Goal: Transaction & Acquisition: Purchase product/service

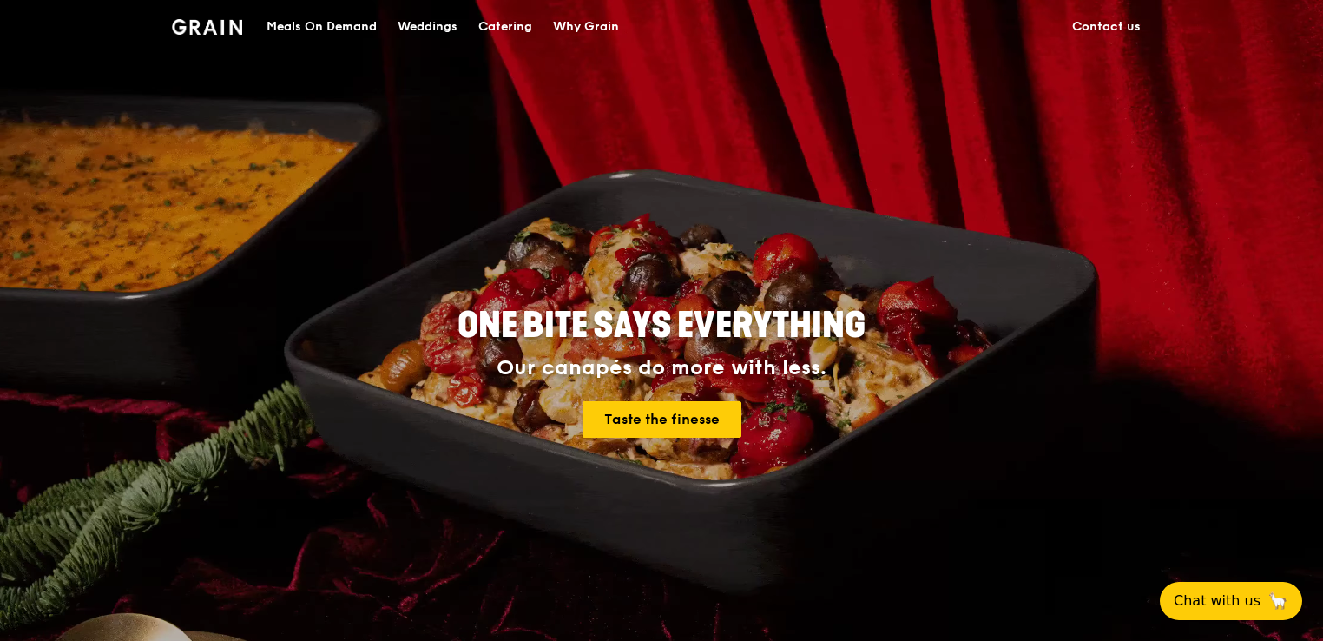
click at [326, 32] on div "Meals On Demand" at bounding box center [322, 27] width 110 height 52
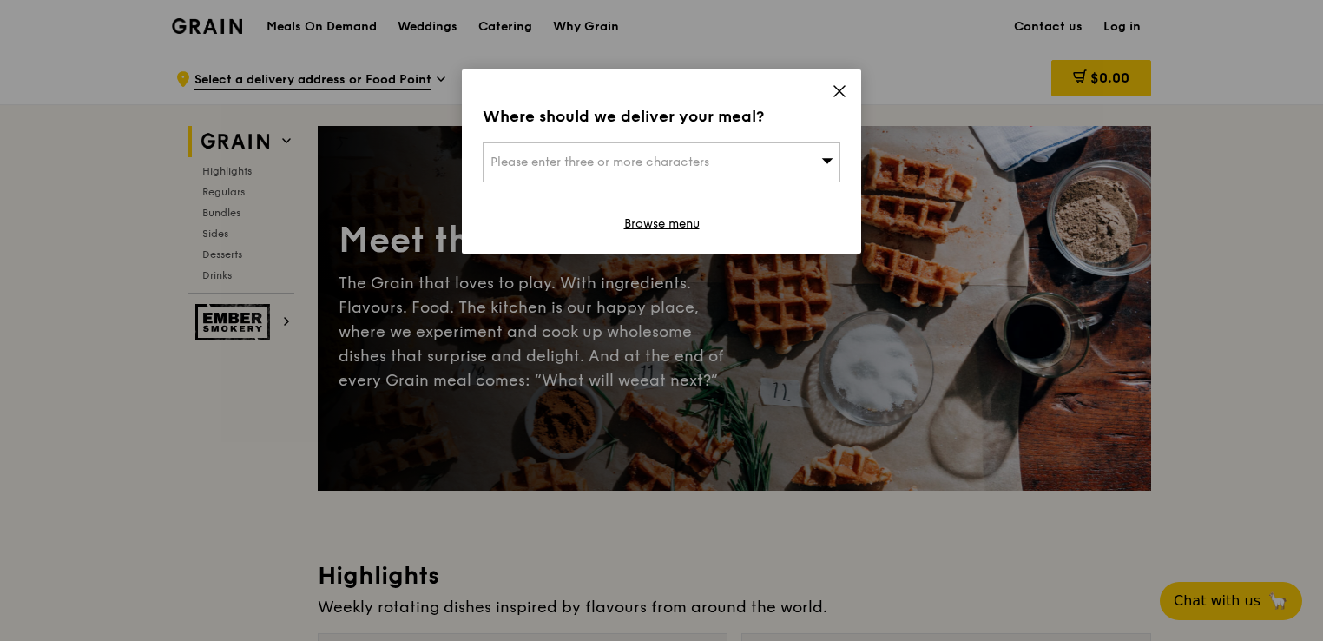
click at [672, 166] on span "Please enter three or more characters" at bounding box center [600, 162] width 219 height 15
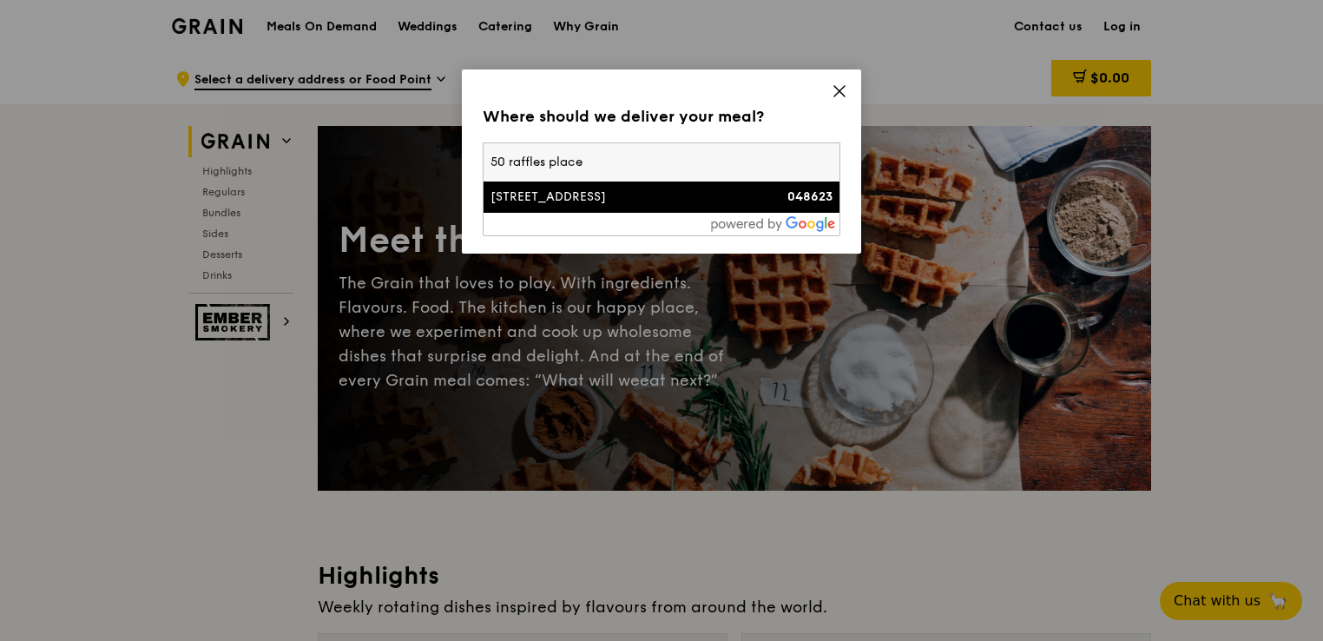
type input "50 raffles place"
click at [691, 186] on li "[STREET_ADDRESS] 048623" at bounding box center [662, 196] width 356 height 31
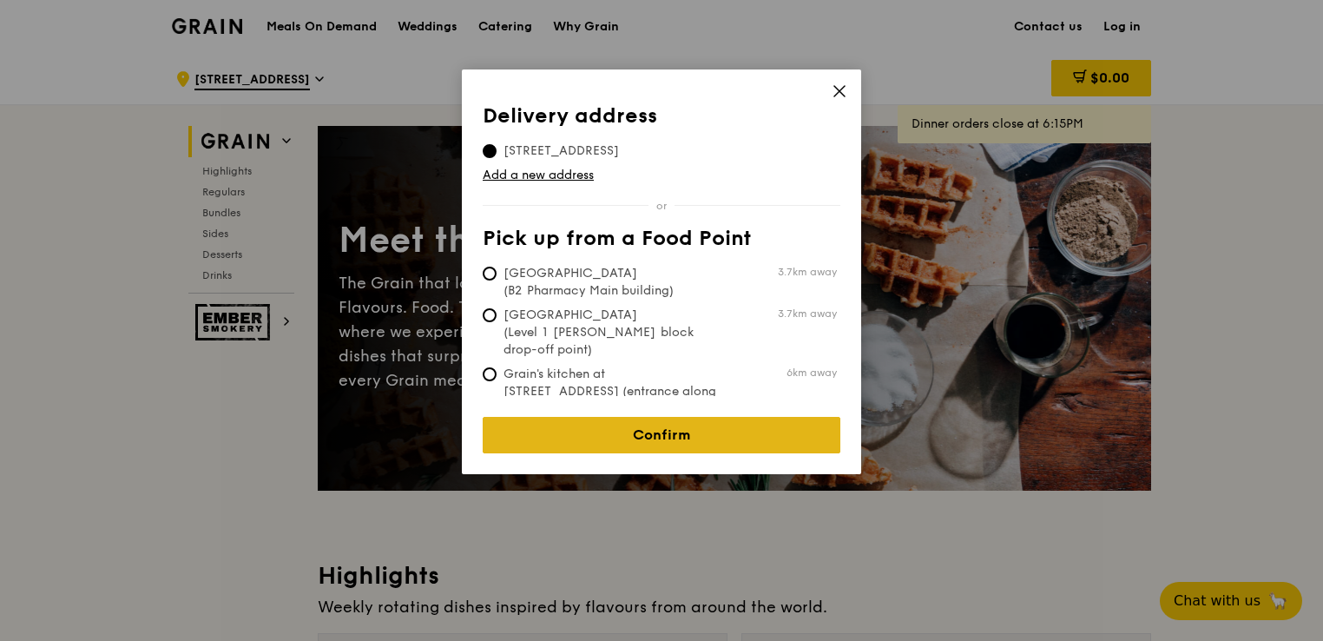
click at [667, 422] on link "Confirm" at bounding box center [662, 435] width 358 height 36
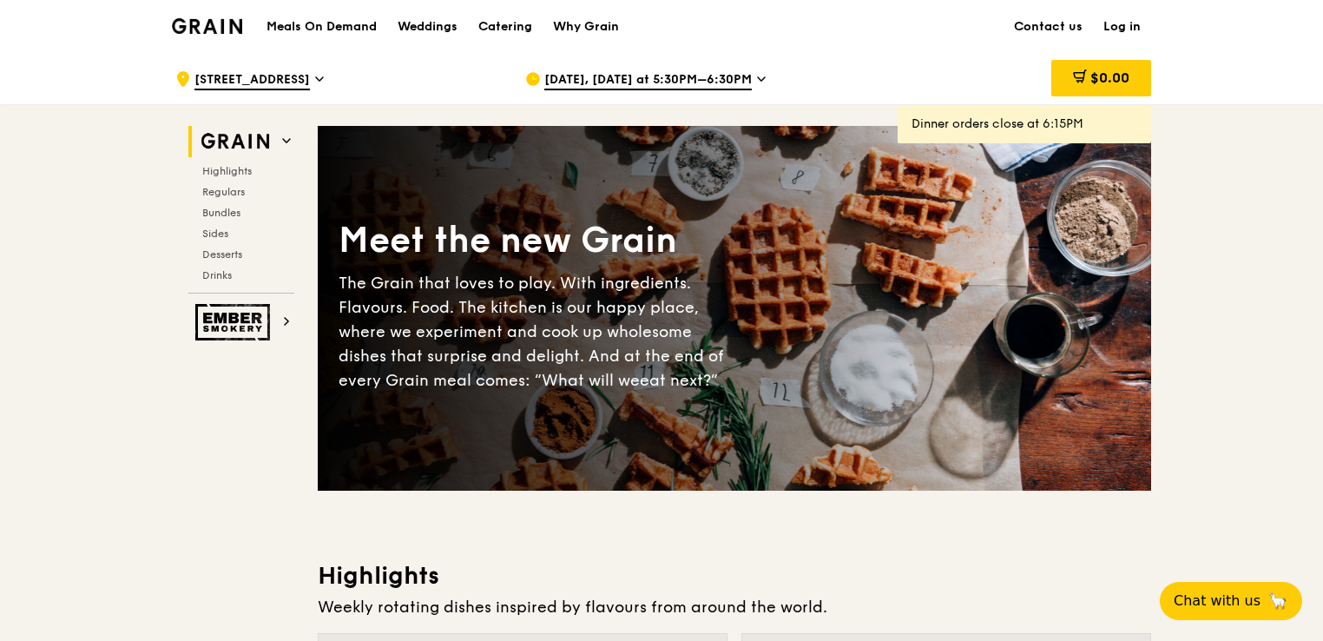
click at [757, 73] on icon at bounding box center [761, 79] width 9 height 16
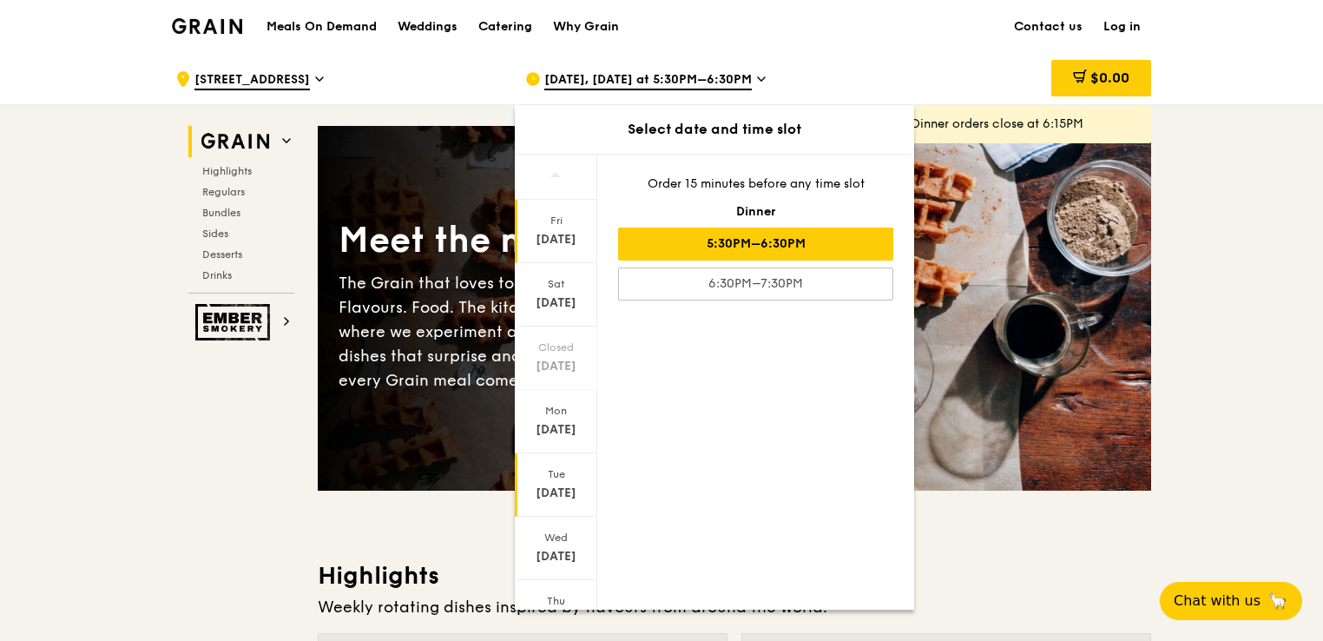
click at [553, 492] on div "[DATE]" at bounding box center [555, 492] width 77 height 17
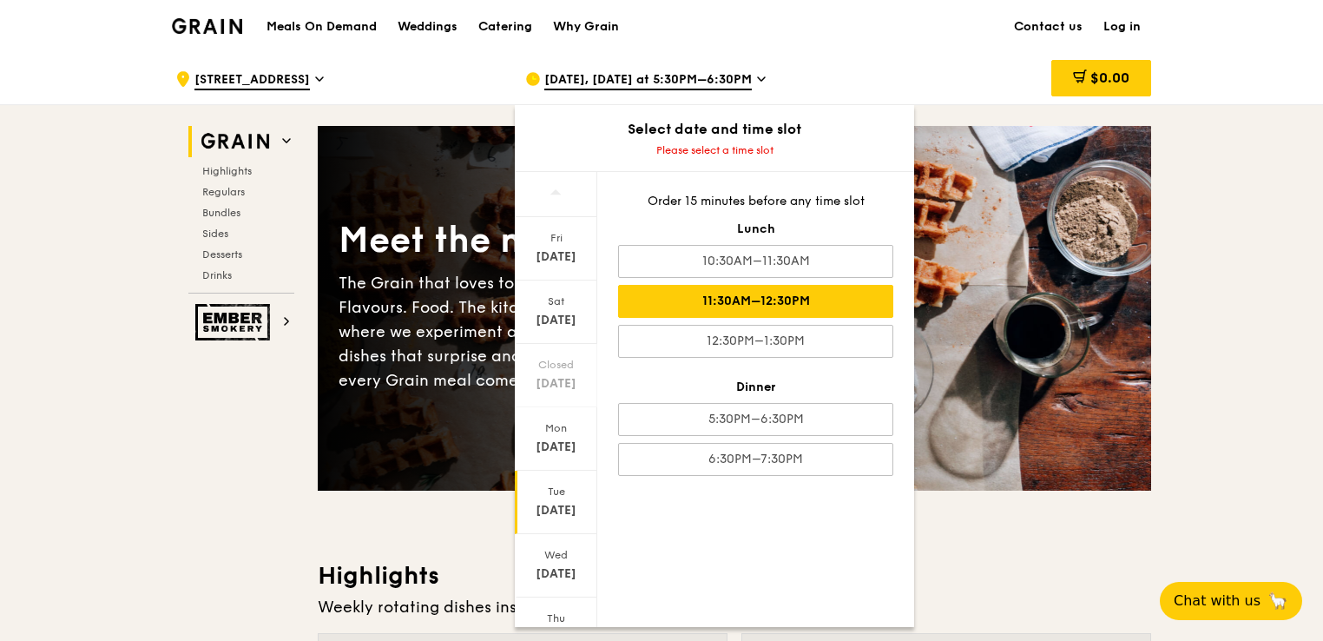
click at [781, 297] on div "11:30AM–12:30PM" at bounding box center [755, 301] width 275 height 33
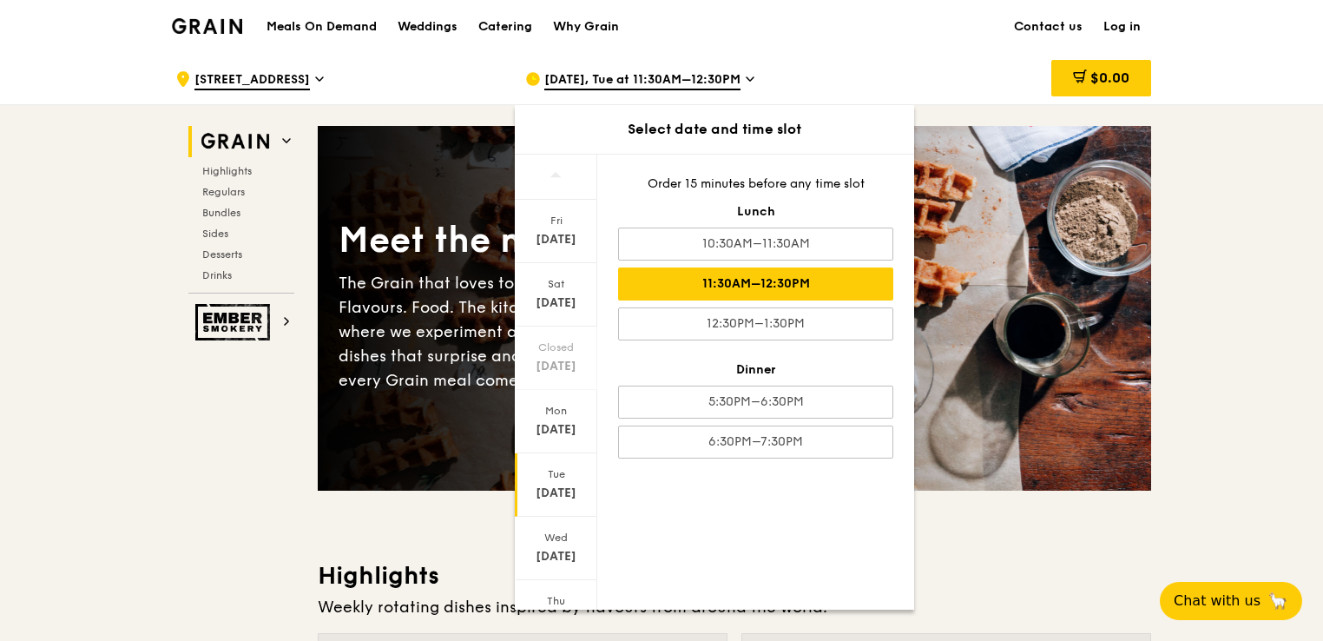
click at [811, 281] on div "11:30AM–12:30PM" at bounding box center [755, 283] width 275 height 33
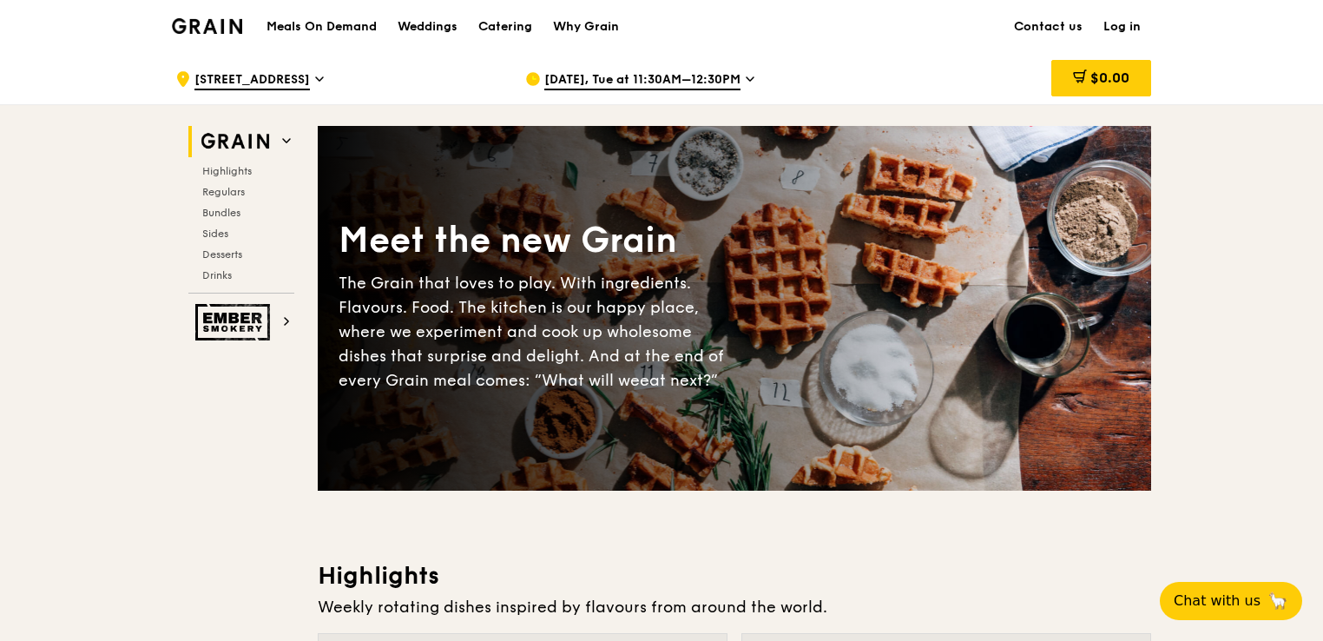
click at [1126, 21] on link "Log in" at bounding box center [1122, 27] width 58 height 52
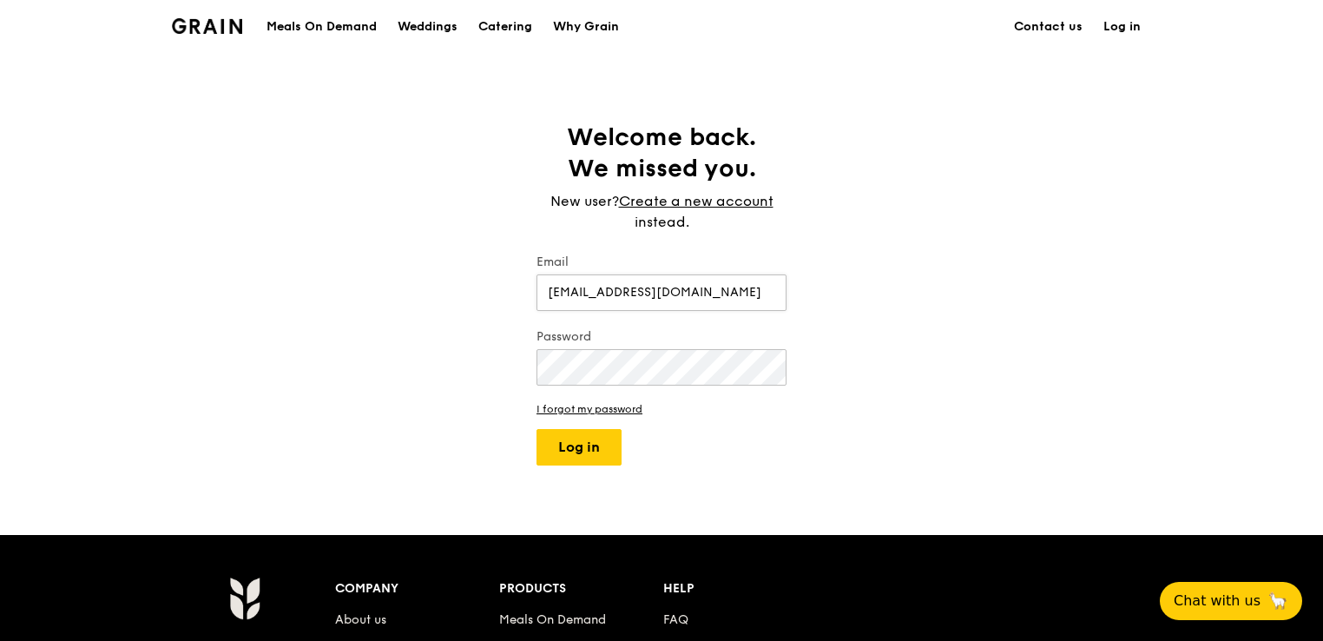
type input "[EMAIL_ADDRESS][DOMAIN_NAME]"
click at [537, 429] on button "Log in" at bounding box center [579, 447] width 85 height 36
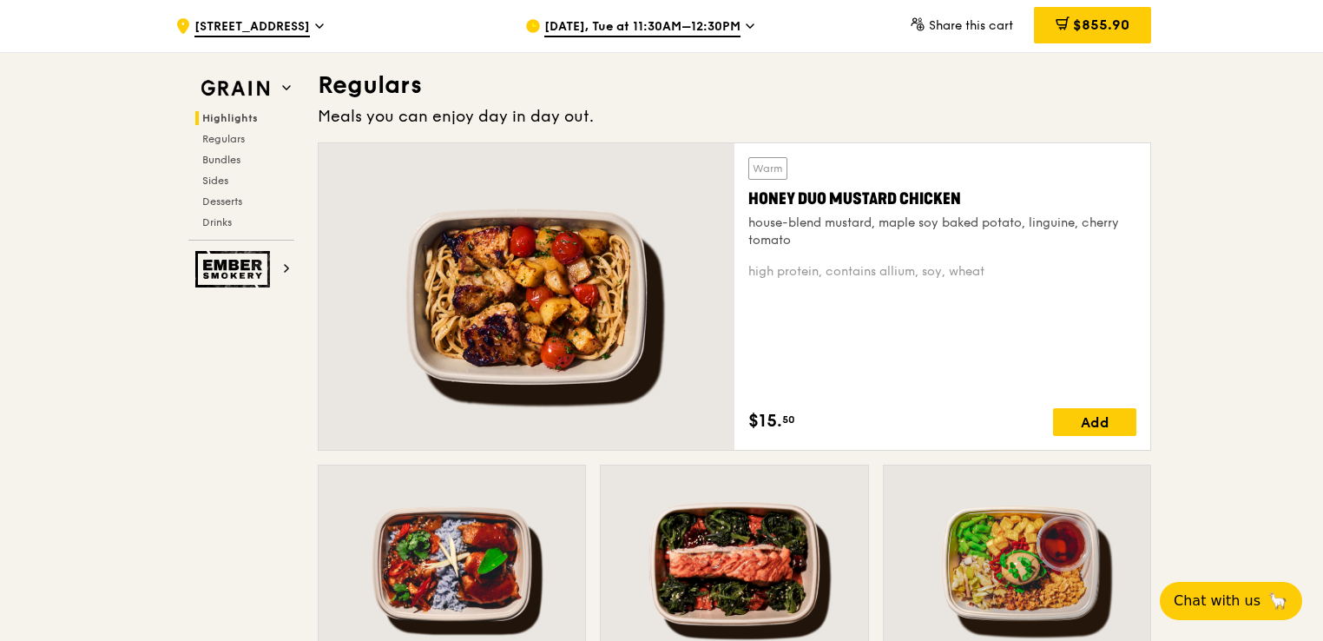
scroll to position [1125, 0]
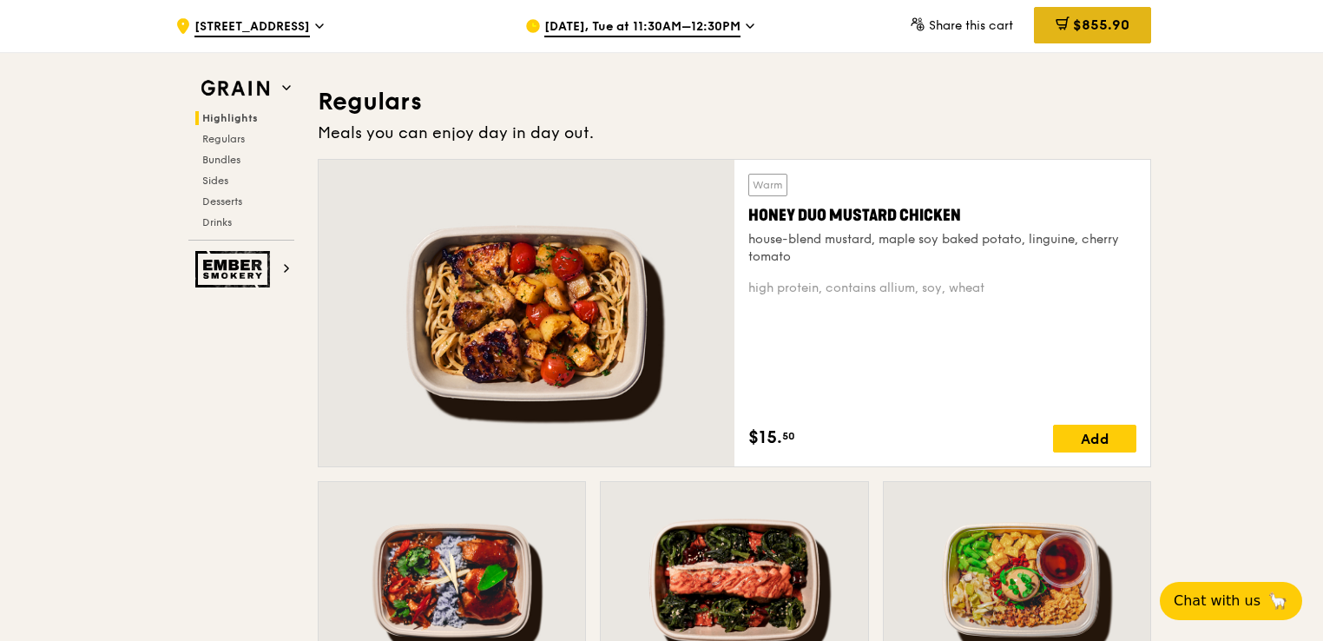
click at [1104, 20] on span "$855.90" at bounding box center [1101, 24] width 56 height 16
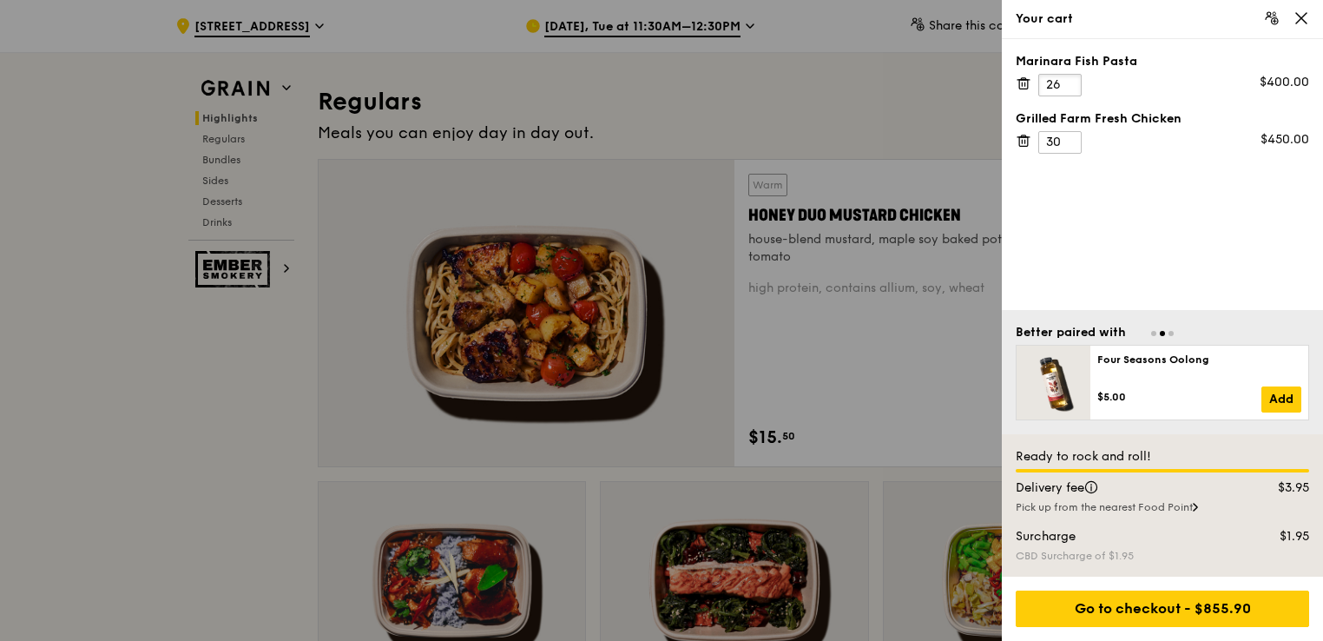
type input "26"
click at [1068, 78] on input "26" at bounding box center [1059, 85] width 43 height 23
type input "31"
click at [1068, 137] on input "31" at bounding box center [1059, 142] width 43 height 23
click at [834, 136] on div at bounding box center [661, 320] width 1323 height 641
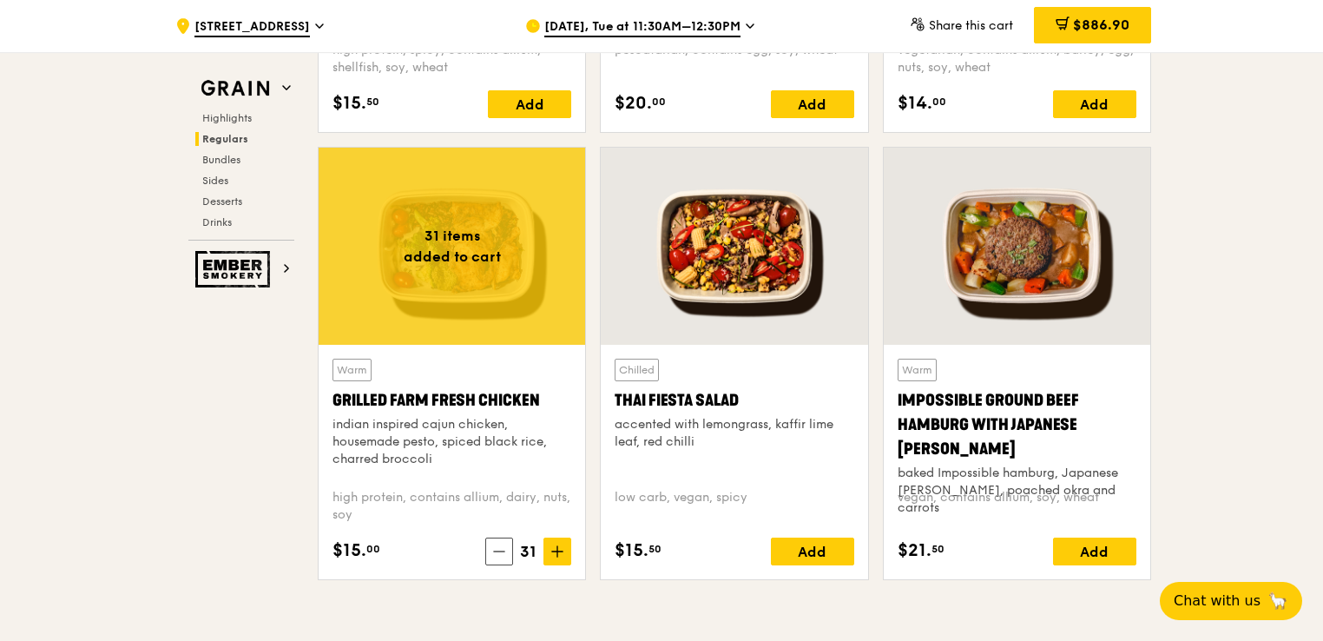
scroll to position [1916, 0]
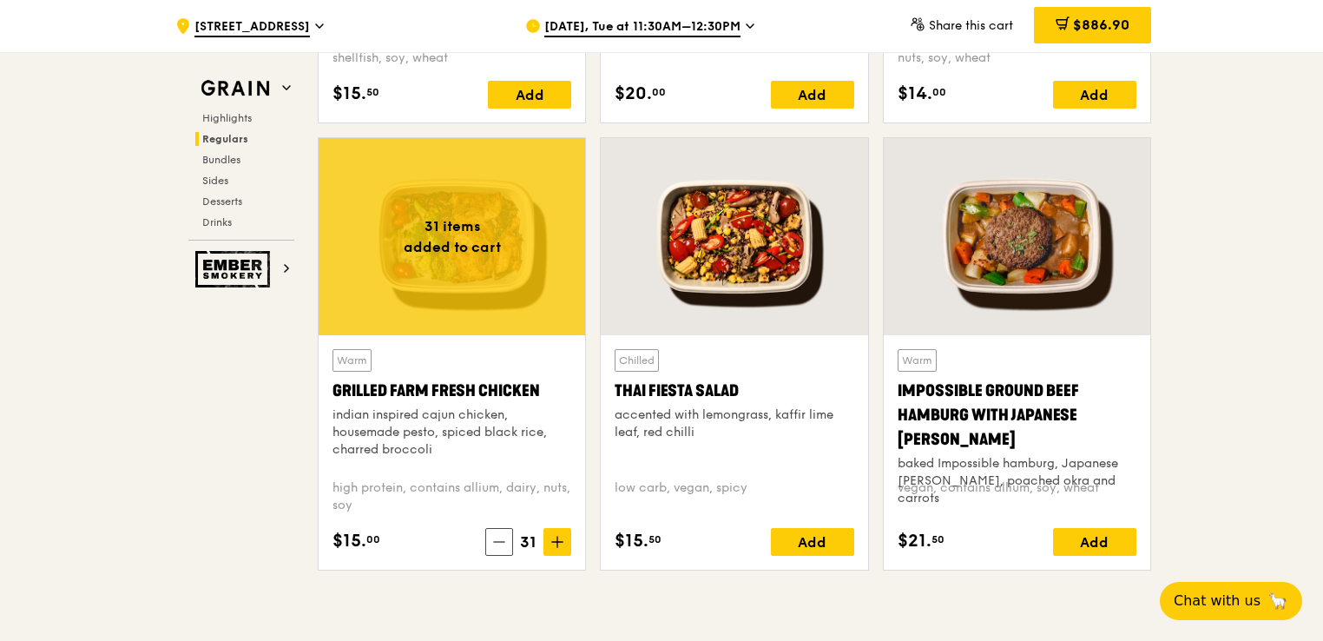
click at [747, 257] on div at bounding box center [734, 236] width 267 height 197
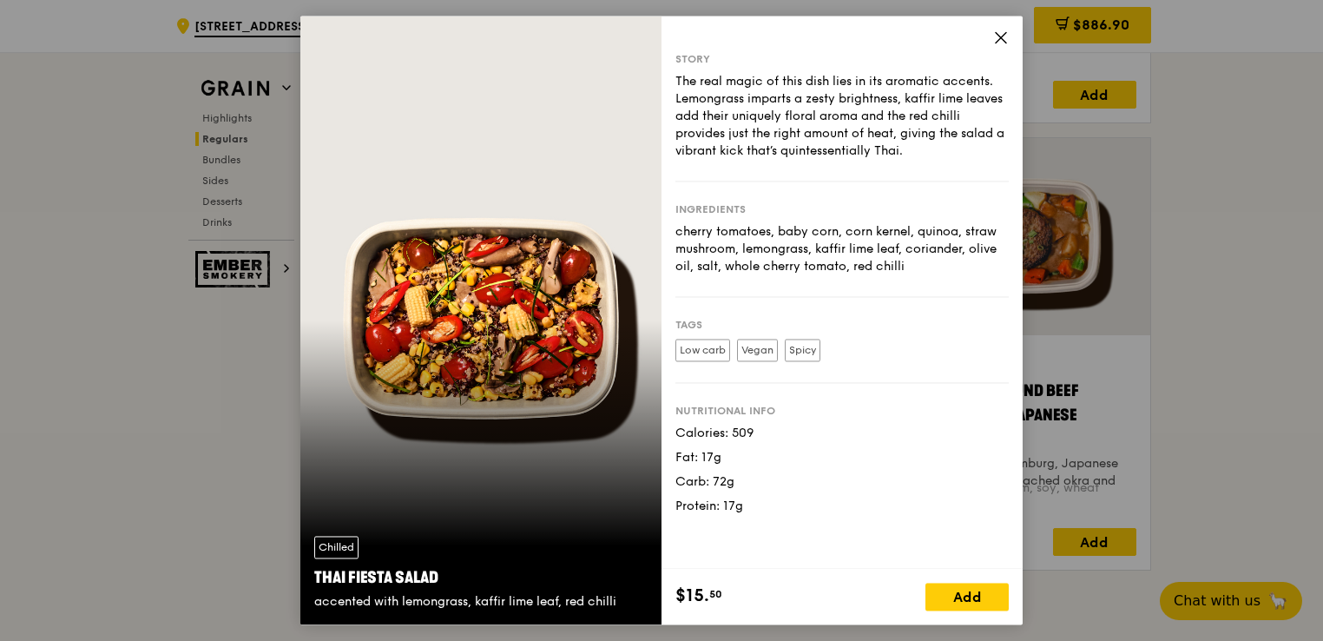
click at [1008, 34] on icon at bounding box center [1001, 38] width 16 height 16
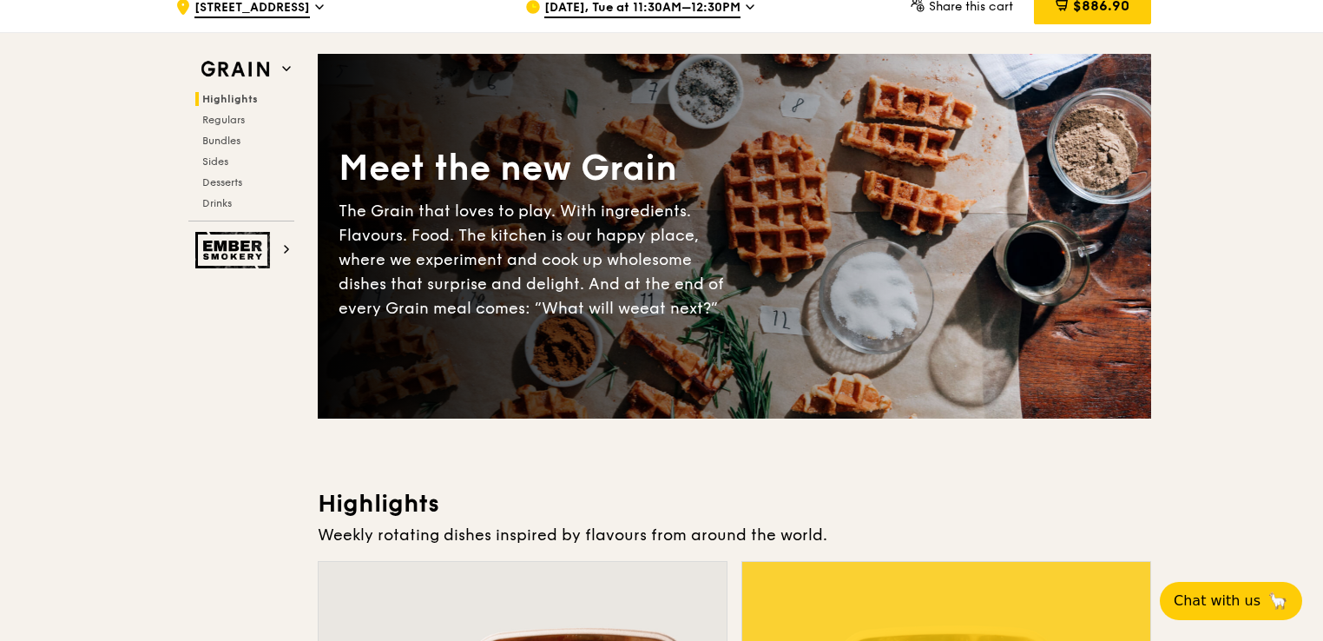
scroll to position [0, 0]
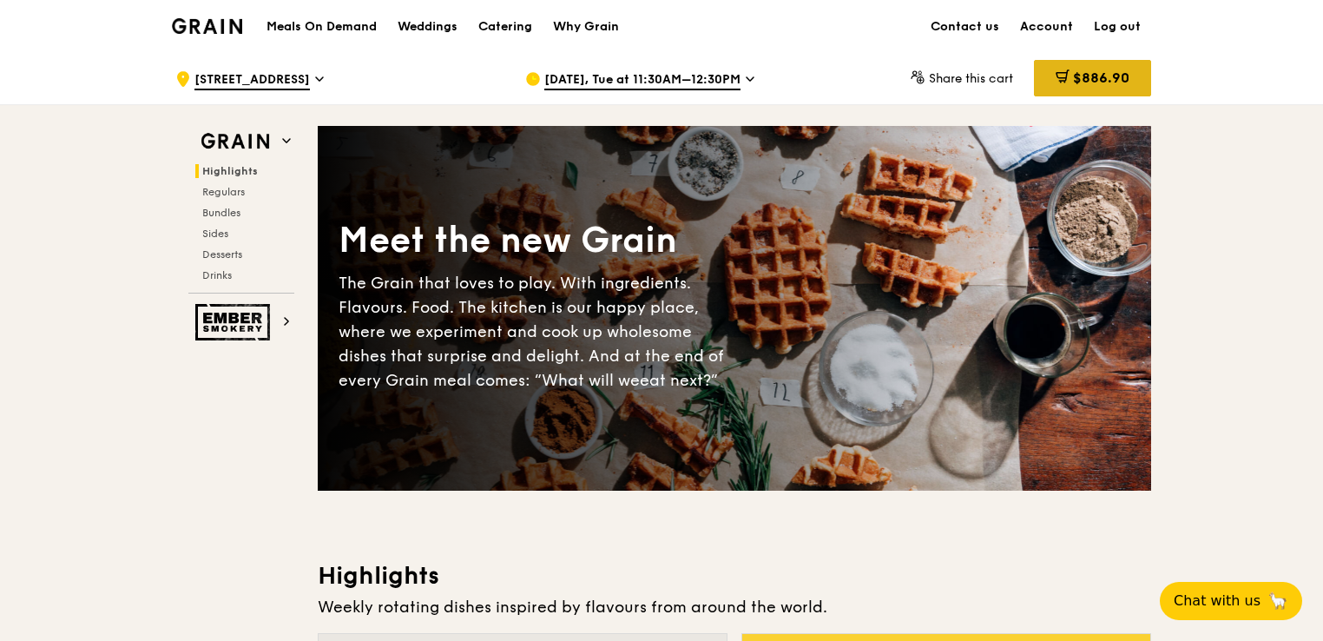
click at [1094, 73] on span "$886.90" at bounding box center [1101, 77] width 56 height 16
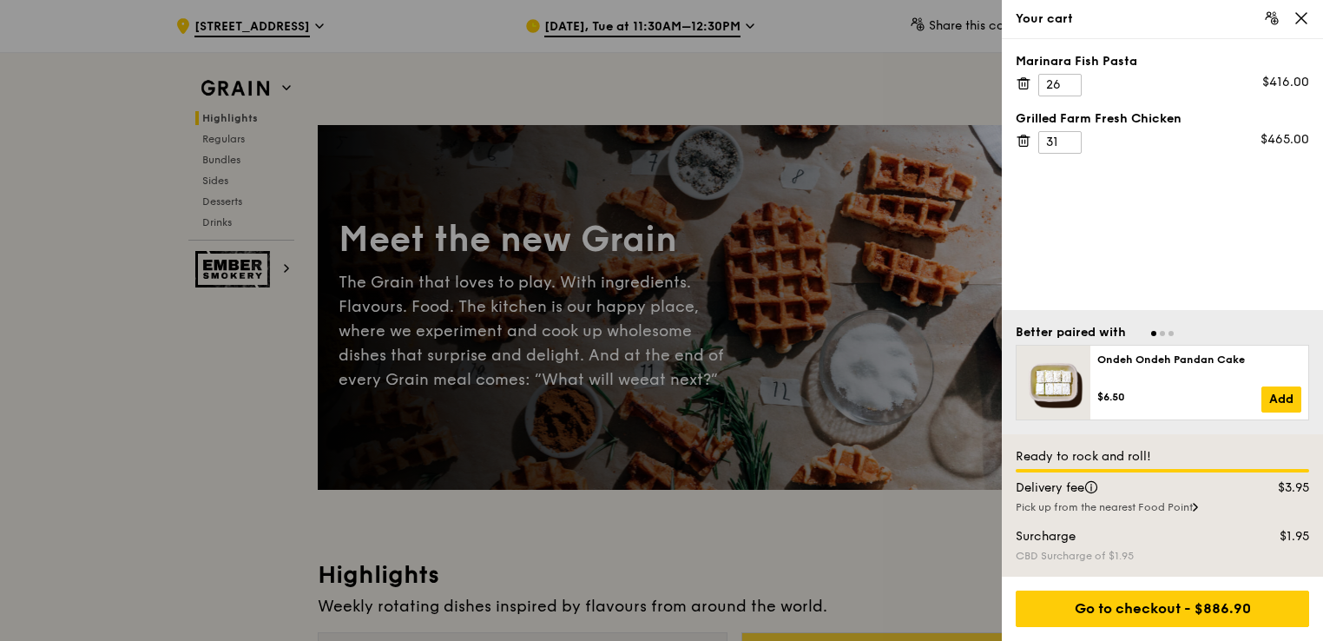
scroll to position [142, 0]
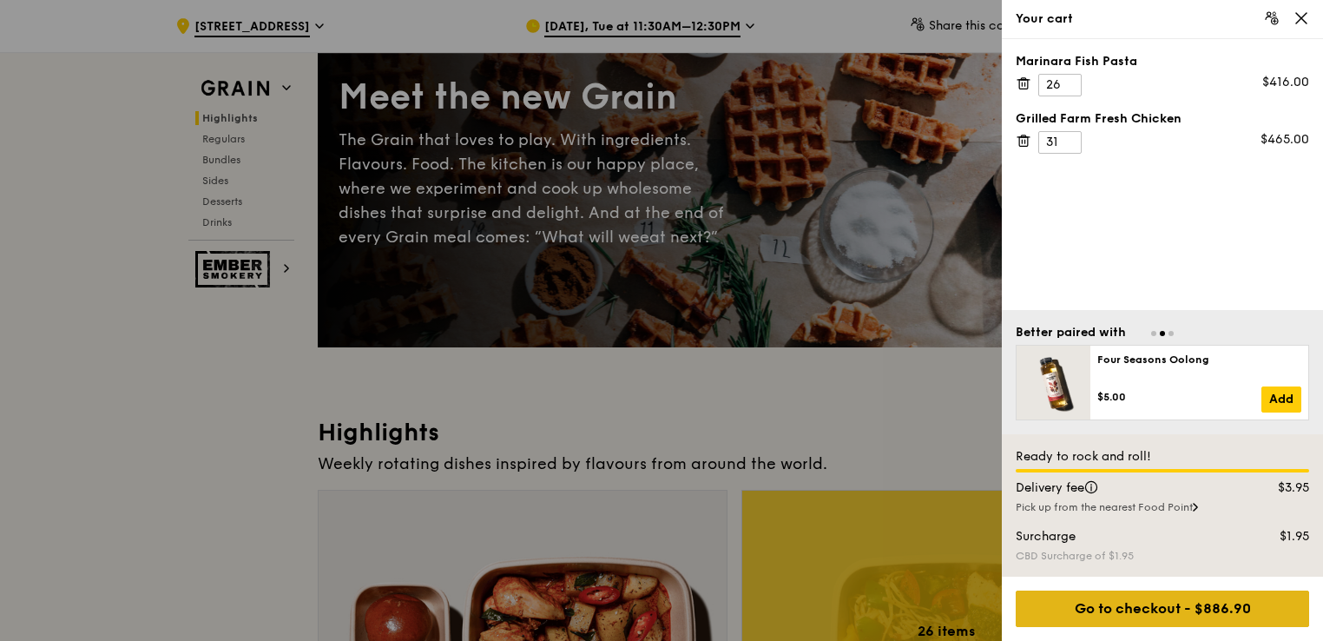
drag, startPoint x: 1130, startPoint y: 598, endPoint x: 1110, endPoint y: 620, distance: 28.9
click at [1110, 620] on div "Go to checkout - $886.90" at bounding box center [1162, 608] width 293 height 36
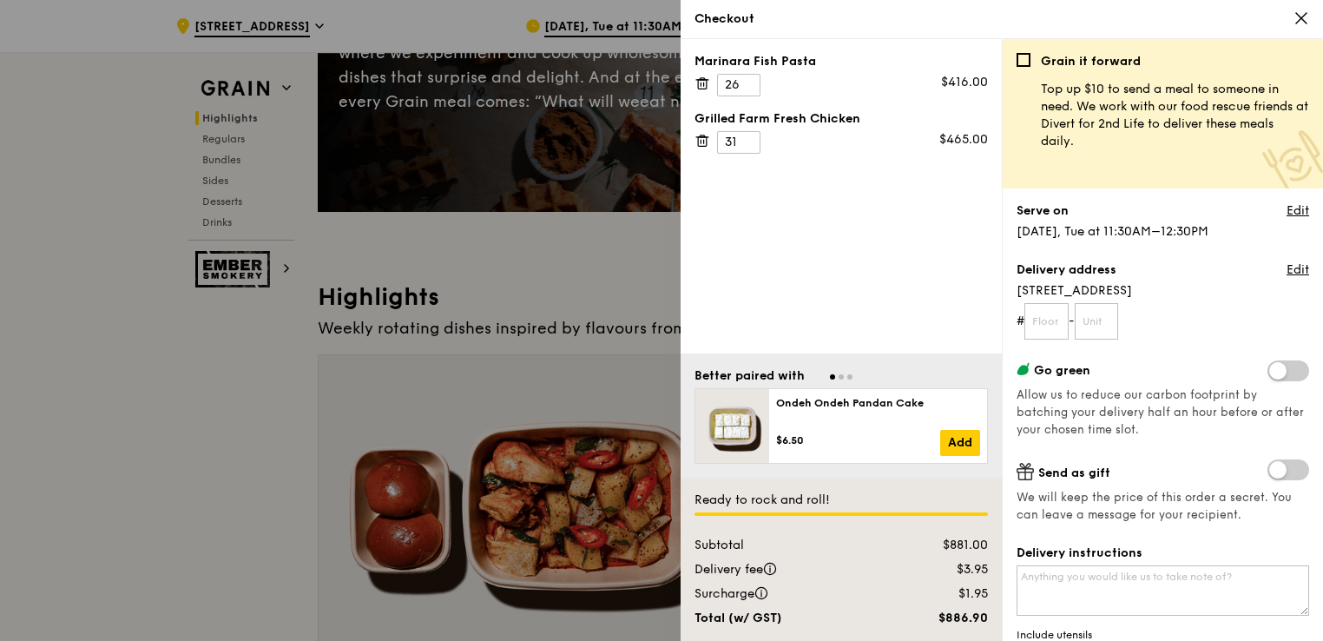
scroll to position [278, 0]
type input "27"
click at [741, 79] on input "27" at bounding box center [738, 85] width 43 height 23
click at [748, 137] on input "32" at bounding box center [738, 142] width 43 height 23
type input "33"
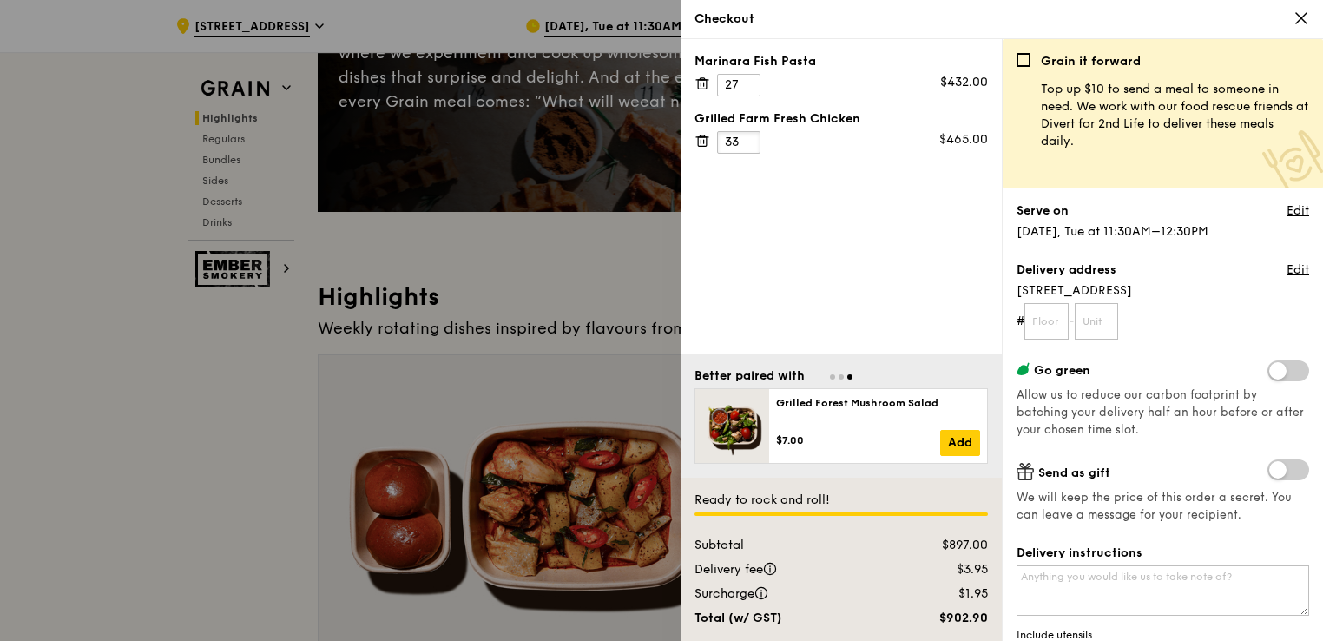
click at [748, 137] on input "33" at bounding box center [738, 142] width 43 height 23
click at [745, 90] on input "26" at bounding box center [738, 85] width 43 height 23
type input "25"
click at [745, 90] on input "25" at bounding box center [738, 85] width 43 height 23
click at [747, 138] on input "34" at bounding box center [738, 142] width 43 height 23
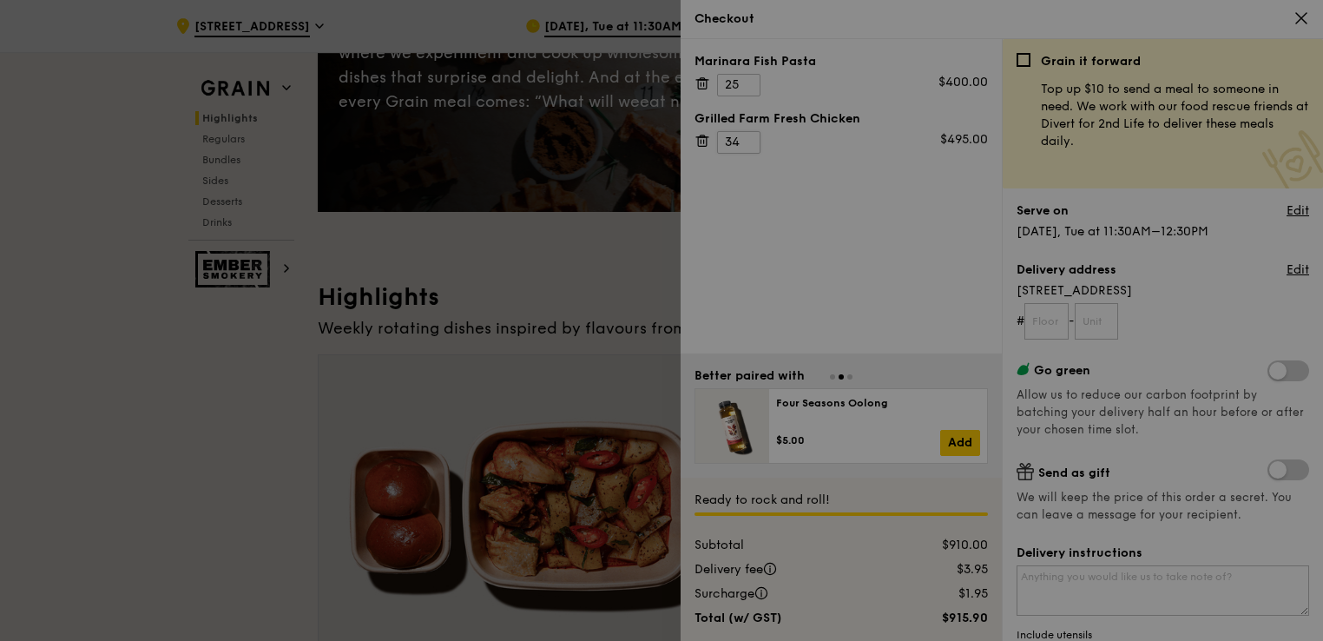
click at [747, 138] on div at bounding box center [661, 320] width 1323 height 641
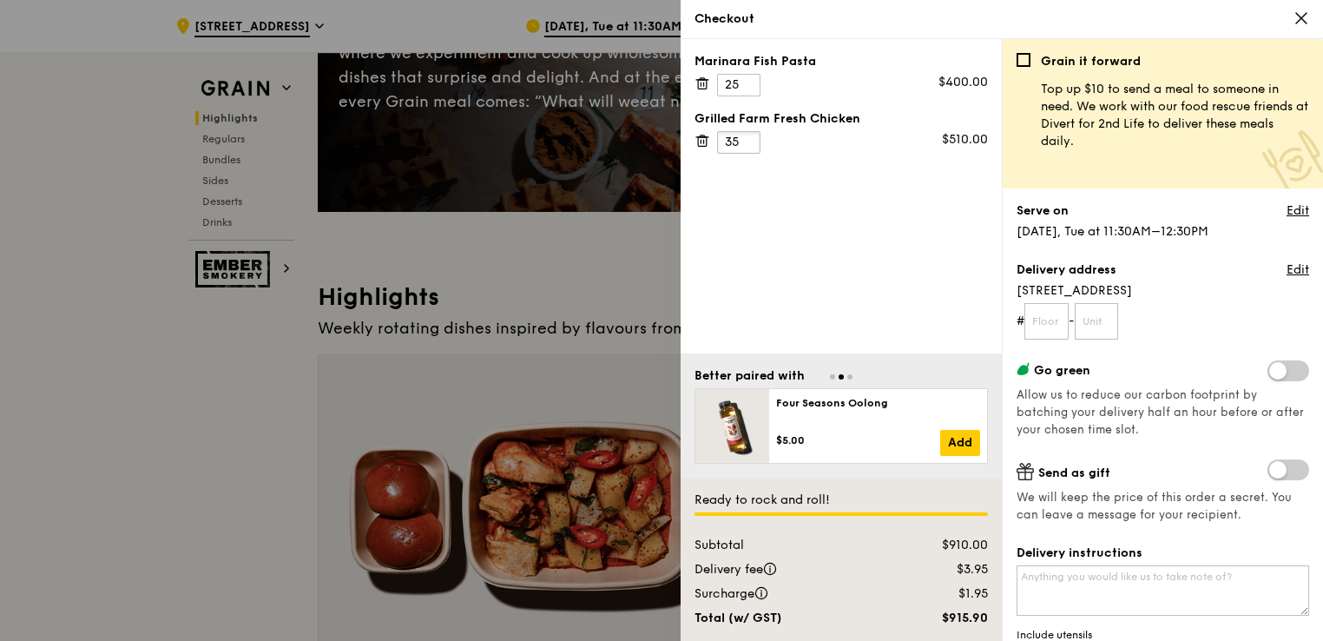
click at [747, 134] on input "35" at bounding box center [738, 142] width 43 height 23
click at [747, 146] on input "34" at bounding box center [738, 142] width 43 height 23
click at [748, 138] on input "33" at bounding box center [738, 142] width 43 height 23
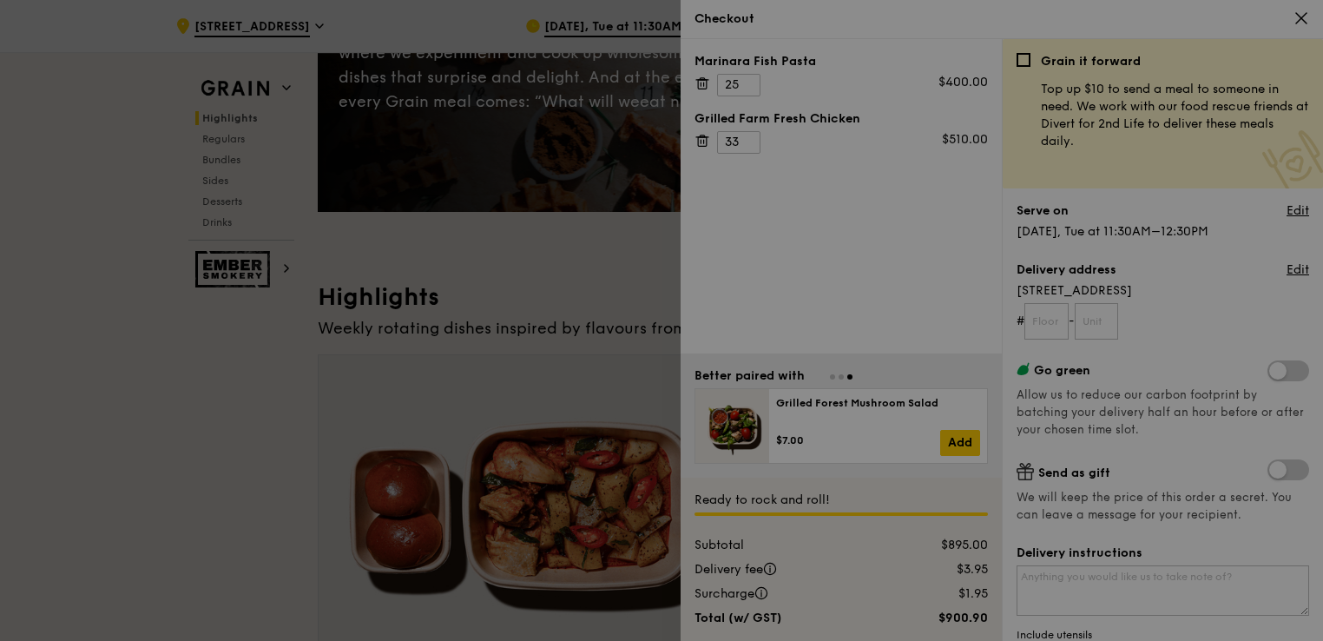
click at [748, 138] on div at bounding box center [661, 320] width 1323 height 641
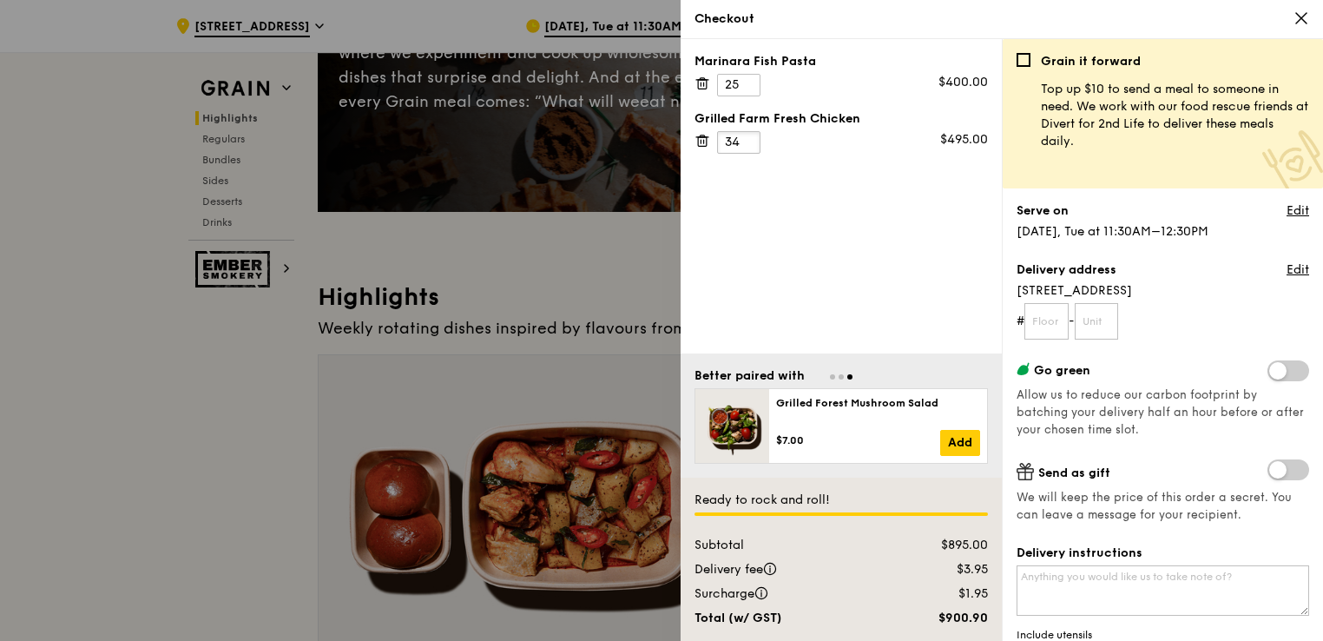
click at [748, 135] on input "34" at bounding box center [738, 142] width 43 height 23
type input "35"
click at [747, 137] on input "35" at bounding box center [738, 142] width 43 height 23
click at [1050, 313] on input "text" at bounding box center [1047, 321] width 44 height 36
type input "44"
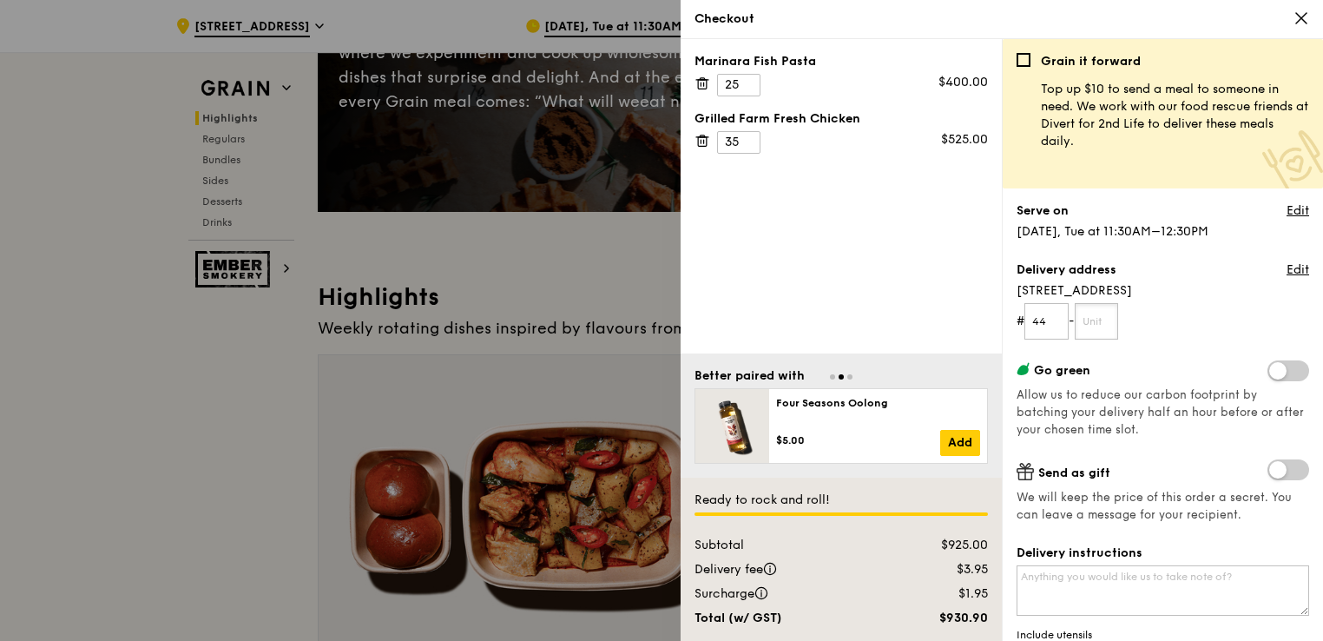
click at [1091, 328] on input "text" at bounding box center [1097, 321] width 44 height 36
type input "9"
type input "01"
click at [1160, 318] on form "# 44 - 01" at bounding box center [1163, 321] width 293 height 36
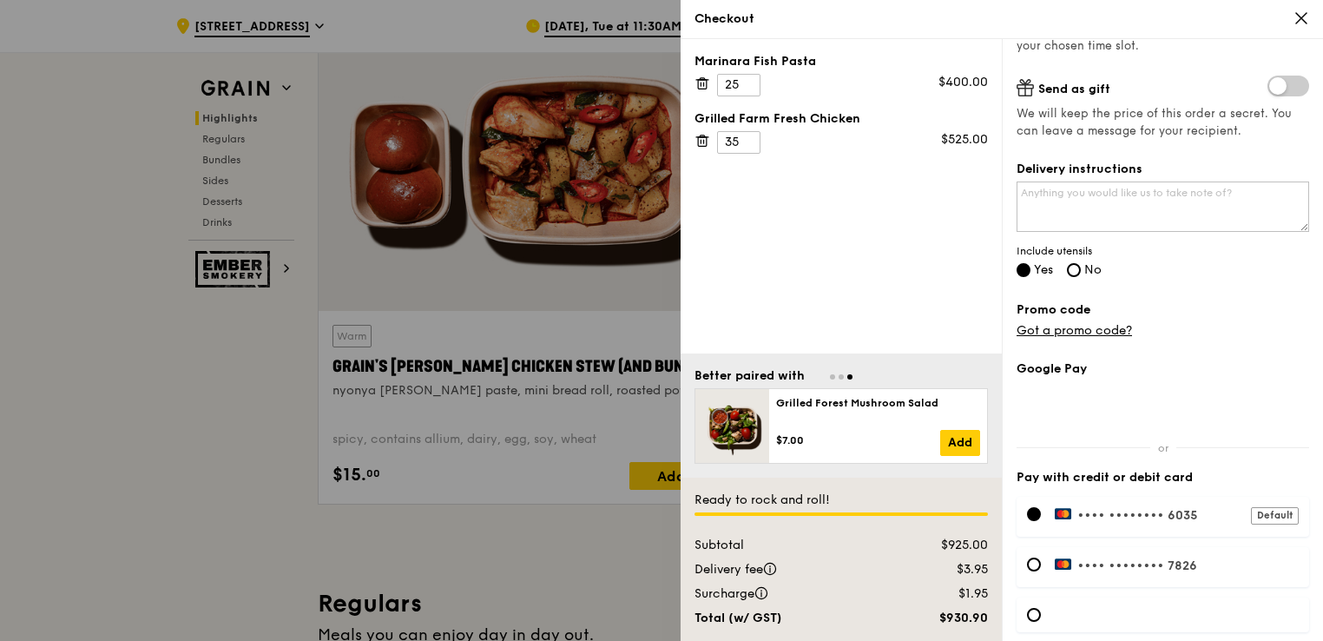
scroll to position [458, 0]
